Goal: Task Accomplishment & Management: Manage account settings

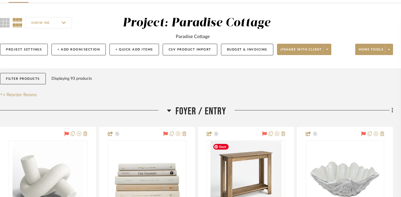
scroll to position [0, 9]
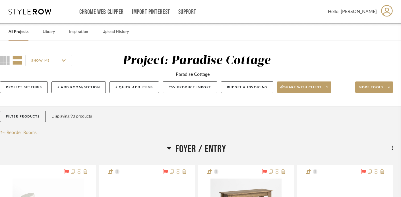
click at [16, 31] on link "All Projects" at bounding box center [19, 32] width 20 height 8
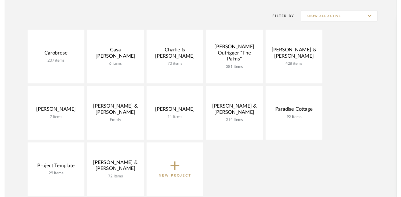
scroll to position [113, 0]
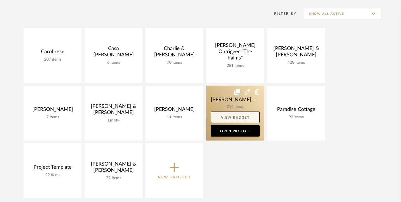
click at [236, 117] on link "View Budget" at bounding box center [235, 117] width 49 height 11
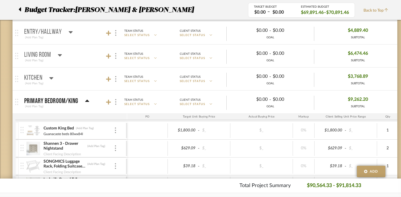
click at [86, 100] on icon at bounding box center [87, 101] width 4 height 2
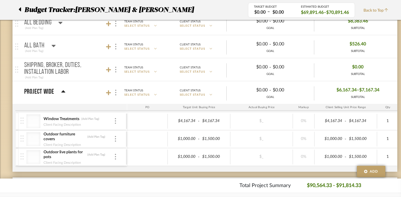
scroll to position [374, 0]
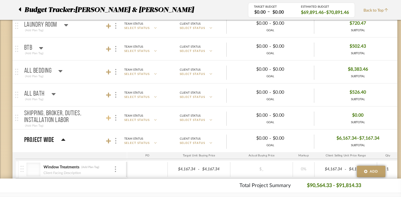
click at [109, 117] on icon at bounding box center [108, 118] width 5 height 6
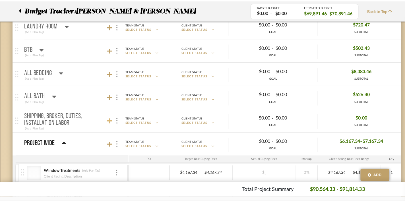
scroll to position [0, 0]
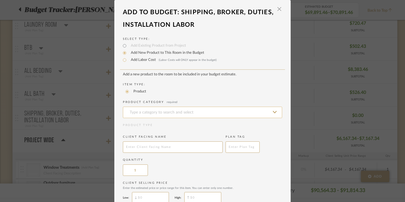
click at [150, 114] on input at bounding box center [202, 112] width 159 height 11
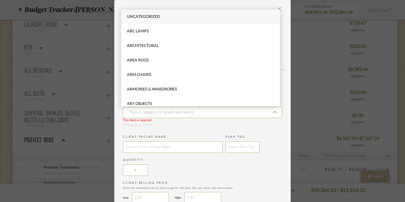
click at [156, 129] on add-new-product-placeholder "Add a new product to the room to be included in your budget estimate. Item Type…" at bounding box center [202, 156] width 159 height 169
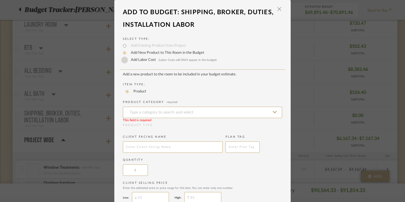
click at [121, 59] on input "Add Labor Cost (Labor Costs will ONLY appear in the budget)" at bounding box center [124, 60] width 7 height 7
radio input "true"
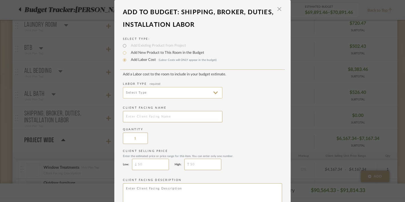
click at [138, 94] on input at bounding box center [173, 92] width 100 height 11
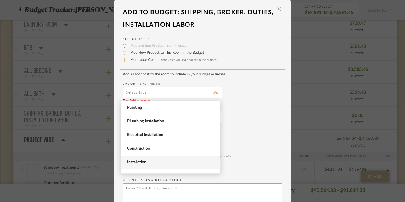
scroll to position [2, 0]
click at [146, 157] on span "Installation" at bounding box center [170, 160] width 99 height 14
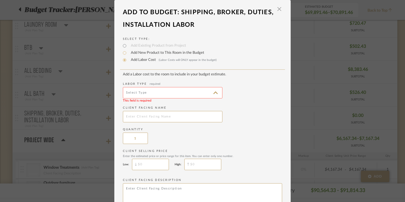
type input "Installation"
click at [150, 121] on input "text" at bounding box center [173, 116] width 100 height 11
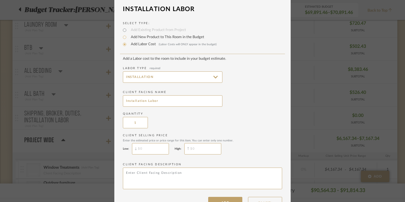
scroll to position [34, 0]
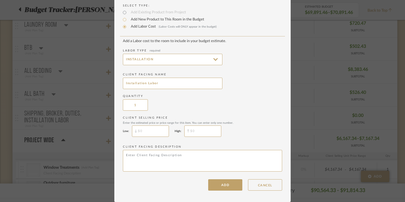
type input "Installation Labor"
click at [197, 131] on input "$" at bounding box center [202, 130] width 37 height 11
paste input "5,559.50"
type input "$5,559.50"
click at [220, 183] on button "ADD" at bounding box center [225, 184] width 34 height 11
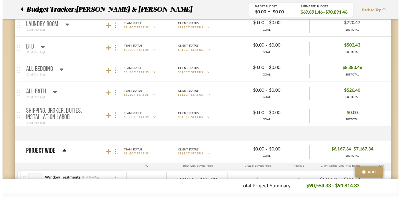
scroll to position [374, 0]
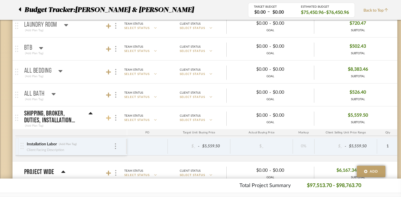
click at [109, 118] on icon at bounding box center [108, 118] width 5 height 5
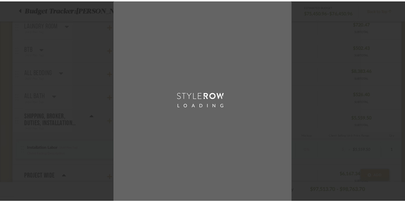
scroll to position [0, 0]
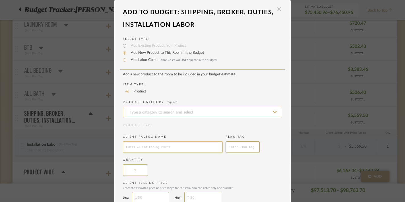
click at [151, 149] on input "text" at bounding box center [173, 146] width 100 height 11
click at [144, 107] on div "Product Category required" at bounding box center [202, 109] width 159 height 18
click at [144, 112] on input at bounding box center [202, 112] width 159 height 11
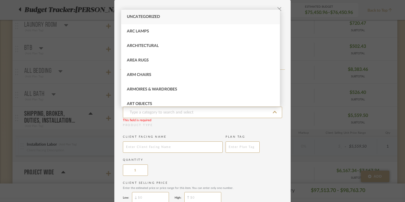
click at [111, 61] on div "LOADING" at bounding box center [202, 101] width 405 height 202
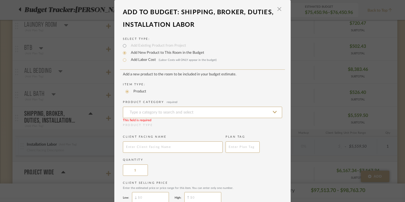
click at [117, 59] on div "Select Type: Add Existing Product from Project Add New Product to This Room in …" at bounding box center [202, 145] width 176 height 228
click at [123, 61] on input "Add Labor Cost (Labor Costs will ONLY appear in the budget)" at bounding box center [124, 60] width 7 height 7
radio input "true"
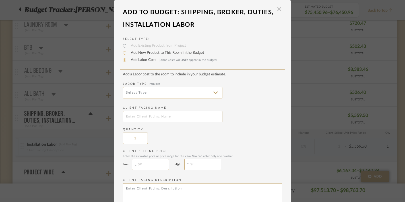
click at [131, 91] on input at bounding box center [173, 92] width 100 height 11
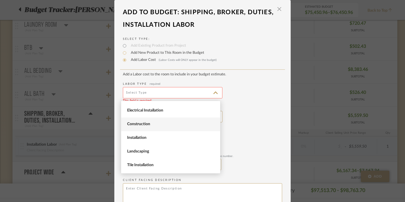
scroll to position [15, 0]
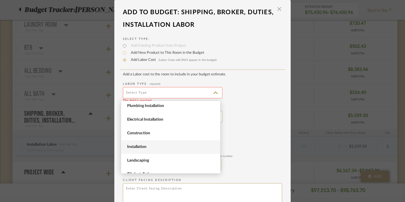
click at [142, 146] on span "Installation" at bounding box center [171, 147] width 88 height 5
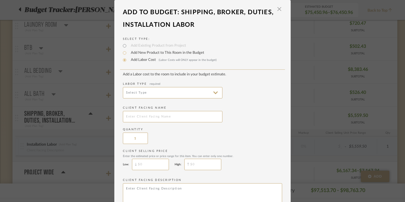
type input "Installation"
click at [152, 121] on input "text" at bounding box center [173, 116] width 100 height 11
type input "Freight, Duties, Broker Fee Invoice"
click at [172, 139] on div "Quantity 1" at bounding box center [202, 135] width 159 height 16
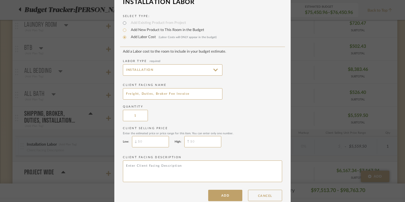
scroll to position [34, 0]
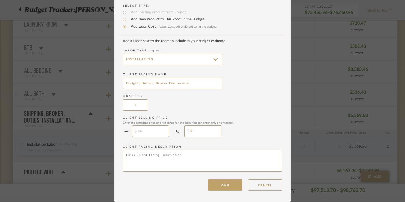
click at [195, 131] on input "$" at bounding box center [202, 130] width 37 height 11
type input "$15,000"
click at [218, 187] on button "ADD" at bounding box center [225, 184] width 34 height 11
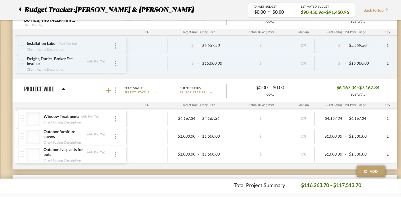
scroll to position [475, 0]
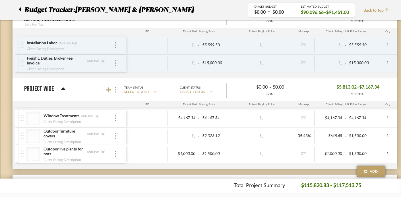
click at [158, 137] on div at bounding box center [147, 136] width 41 height 15
click at [193, 164] on div "Window Treatments (Add Plan Tag) Client Facing Description $4,167.34 - $4,167.3…" at bounding box center [309, 139] width 588 height 59
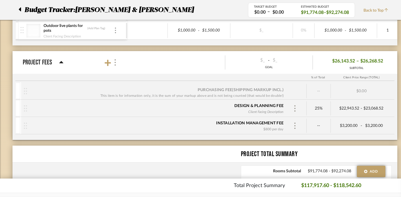
scroll to position [599, 0]
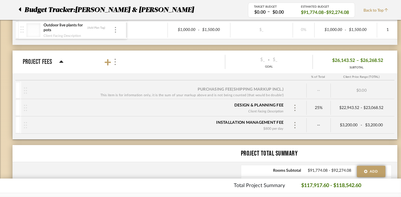
click at [302, 138] on div "Purchasing Fee (Shipping markup incl.) This item is for information only, it is…" at bounding box center [205, 111] width 385 height 58
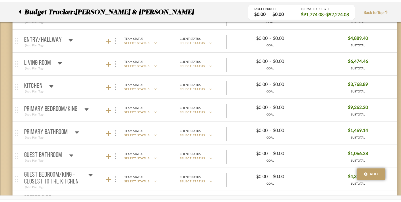
scroll to position [0, 0]
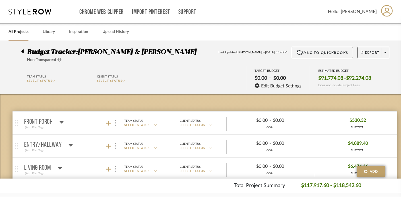
click at [24, 31] on link "All Projects" at bounding box center [19, 32] width 20 height 8
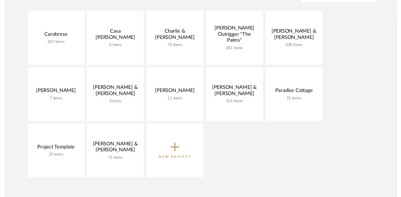
scroll to position [127, 0]
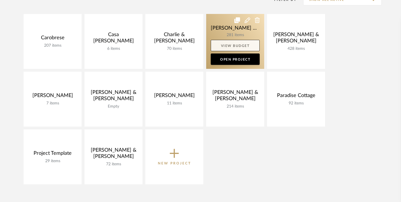
click at [227, 41] on link "View Budget" at bounding box center [235, 45] width 49 height 11
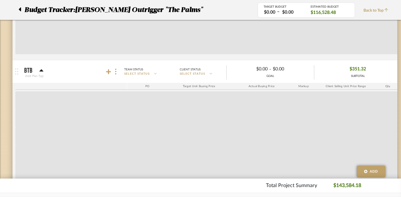
scroll to position [4479, 0]
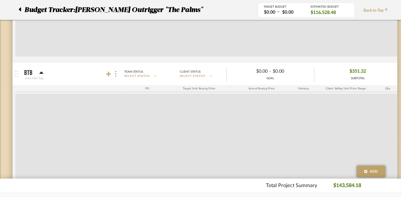
click at [40, 72] on icon at bounding box center [42, 73] width 4 height 2
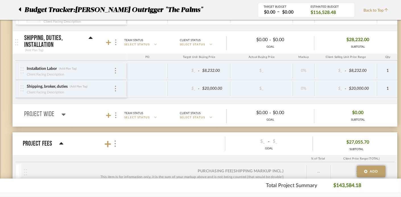
scroll to position [4634, 0]
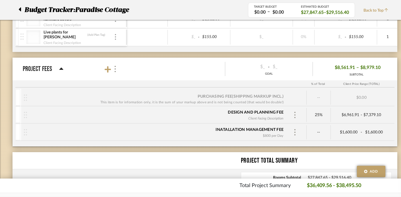
scroll to position [1940, 0]
